Goal: Navigation & Orientation: Find specific page/section

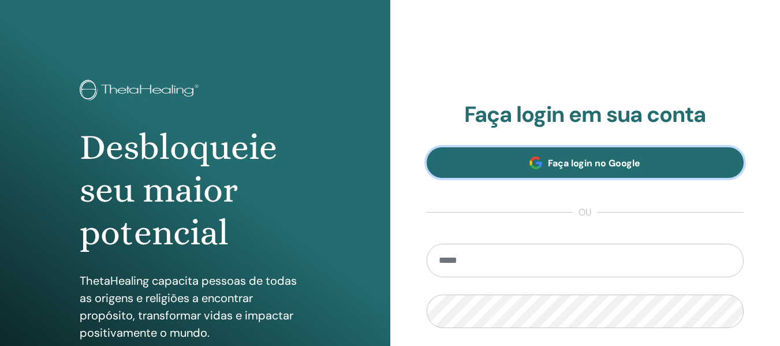
click at [580, 167] on span "Faça login no Google" at bounding box center [594, 163] width 92 height 12
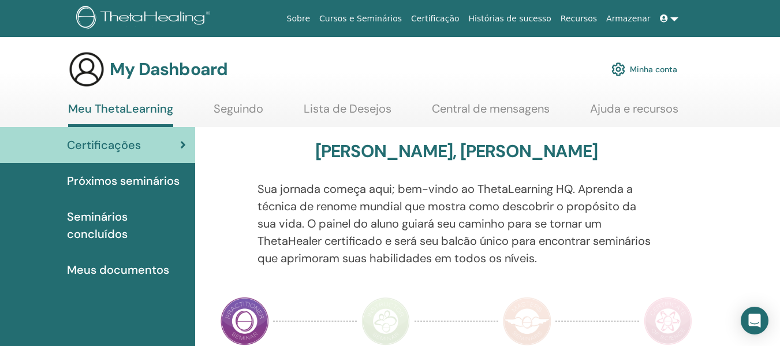
click at [171, 181] on span "Próximos seminários" at bounding box center [123, 180] width 113 height 17
